Goal: Task Accomplishment & Management: Manage account settings

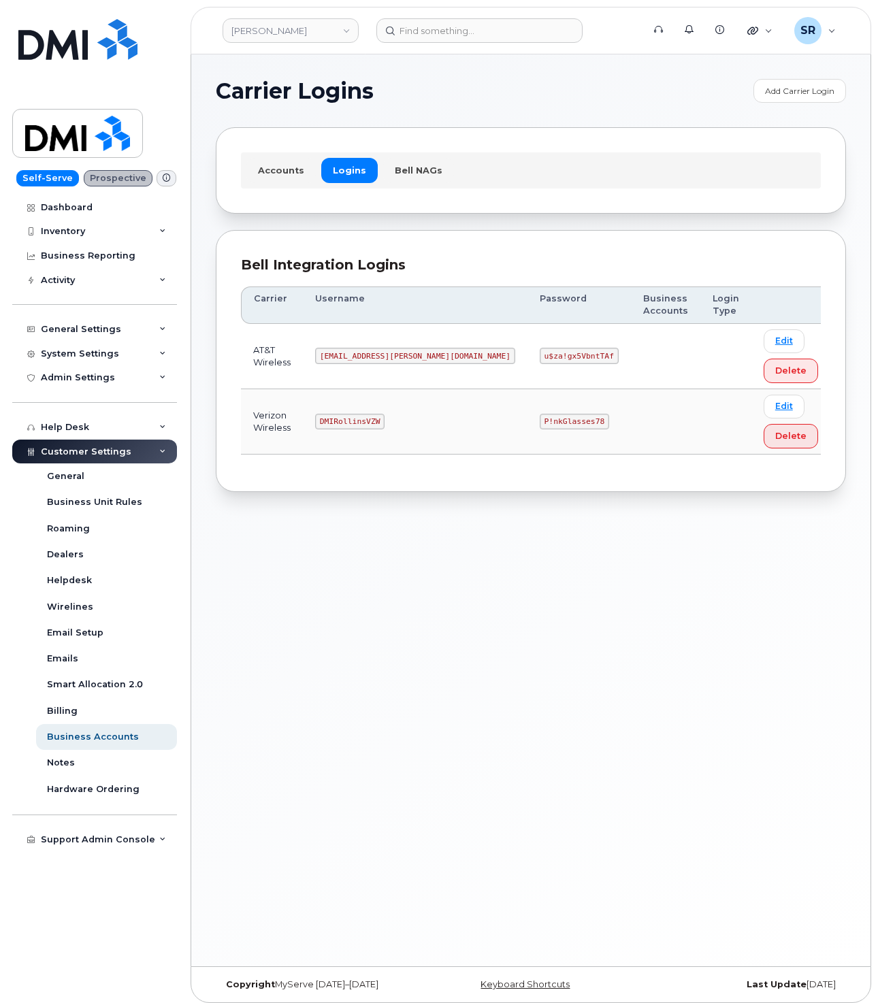
click at [376, 359] on code "MS-Rollins@dminc.com" at bounding box center [415, 356] width 200 height 16
copy code "MS-Rollins@dminc.com"
click at [540, 359] on code "u$za!gx5VbntTAf" at bounding box center [579, 356] width 79 height 16
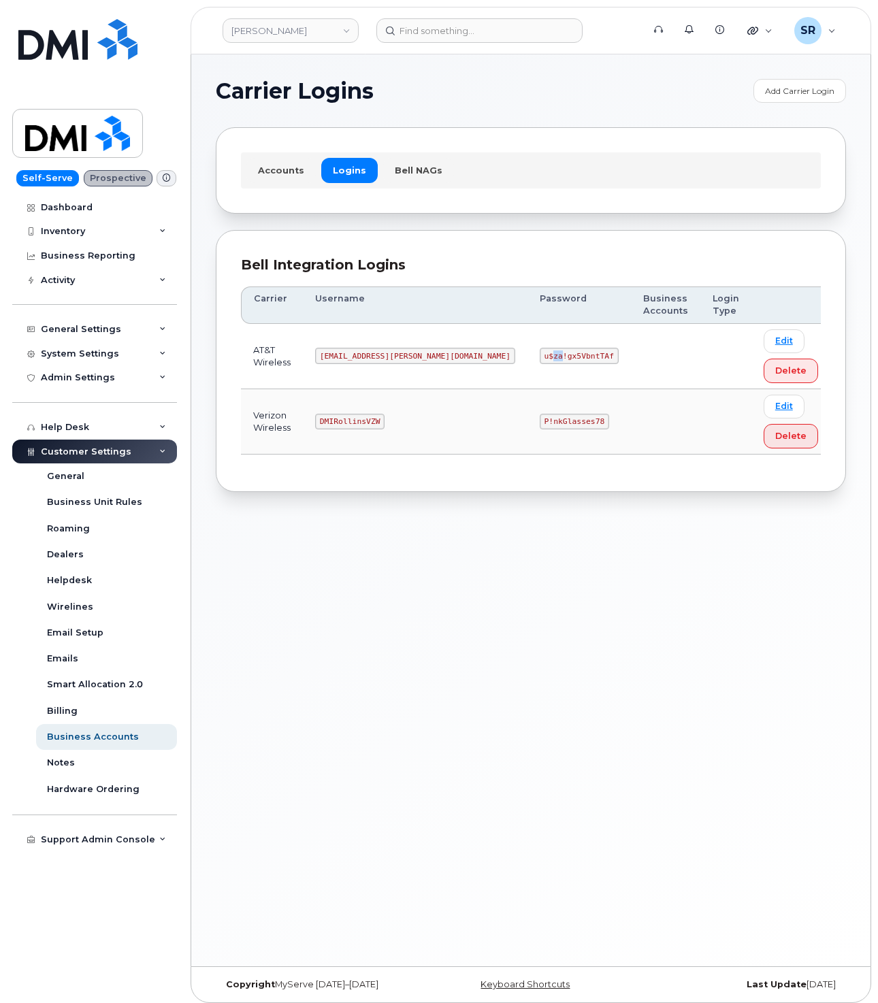
click at [540, 359] on code "u$za!gx5VbntTAf" at bounding box center [579, 356] width 79 height 16
copy code "u$za!gx5VbntTAf"
click at [368, 354] on code "MS-Rollins@dminc.com" at bounding box center [415, 356] width 200 height 16
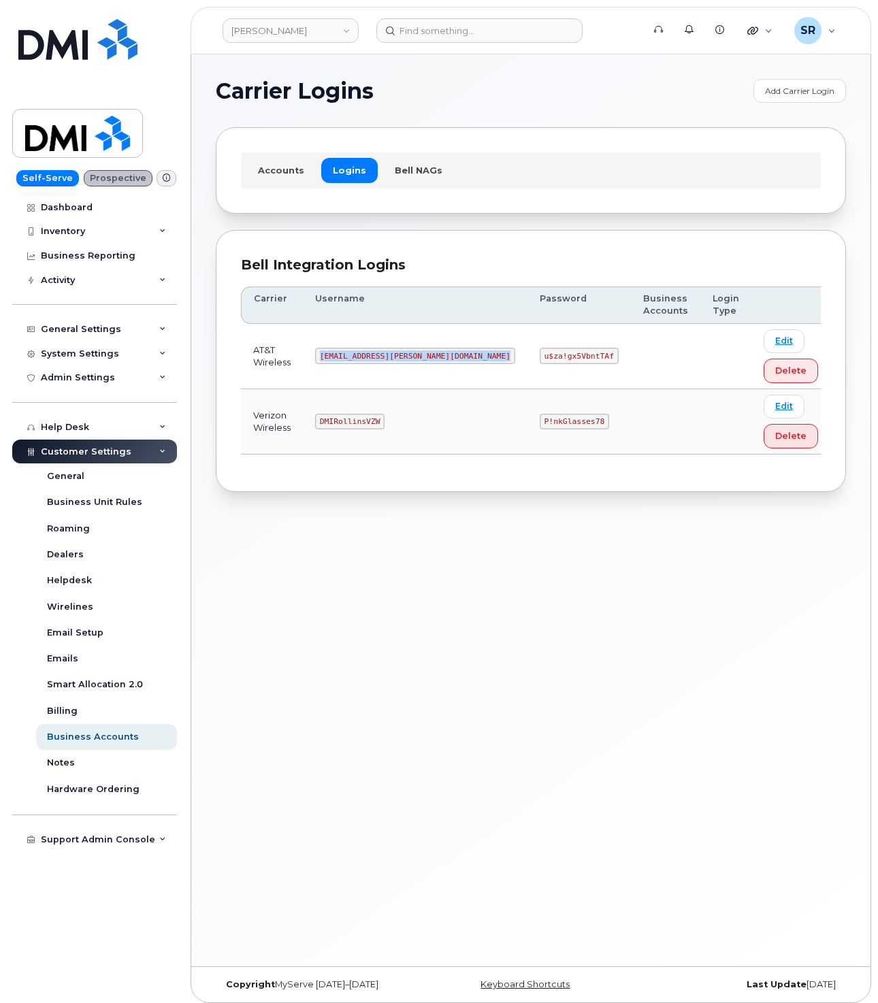
click at [368, 354] on code "MS-Rollins@dminc.com" at bounding box center [415, 356] width 200 height 16
copy code "MS-Rollins@dminc.com"
click at [540, 357] on code "u$za!gx5VbntTAf" at bounding box center [579, 356] width 79 height 16
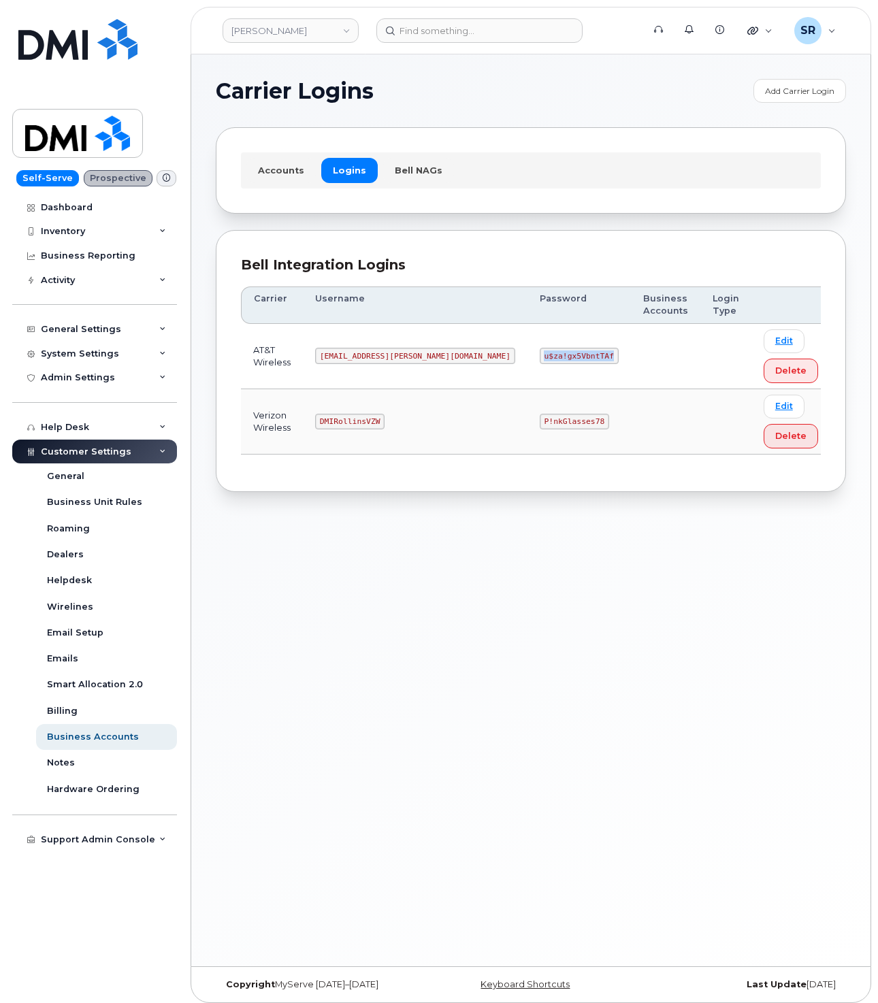
copy code "u$za!gx5VbntTAf"
